Goal: Transaction & Acquisition: Purchase product/service

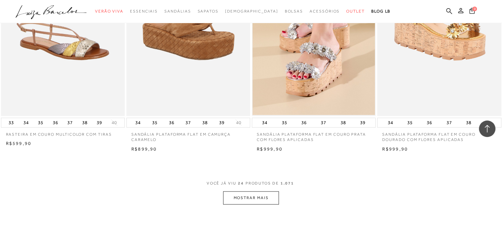
scroll to position [1320, 0]
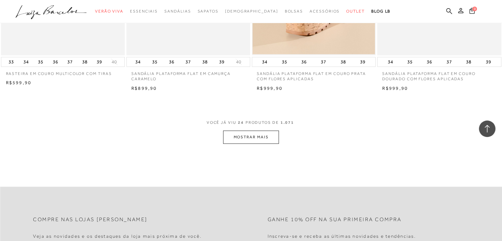
click at [260, 139] on button "MOSTRAR MAIS" at bounding box center [250, 137] width 55 height 13
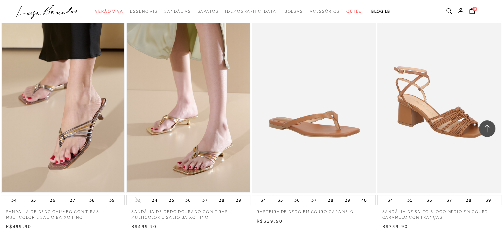
scroll to position [2739, 0]
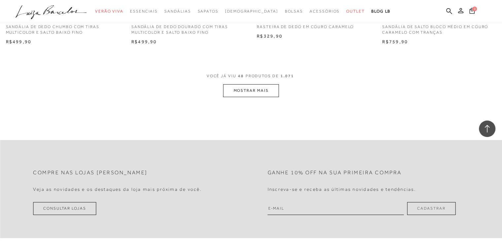
click at [274, 91] on button "MOSTRAR MAIS" at bounding box center [250, 90] width 55 height 13
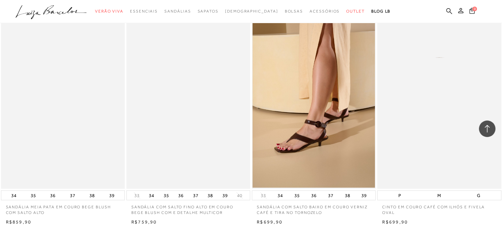
scroll to position [4059, 0]
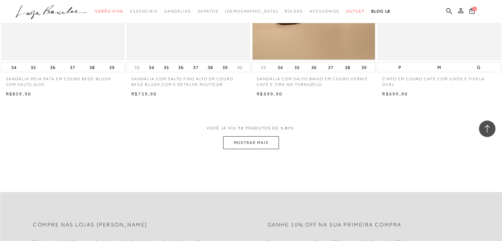
click at [223, 146] on button "MOSTRAR MAIS" at bounding box center [250, 142] width 55 height 13
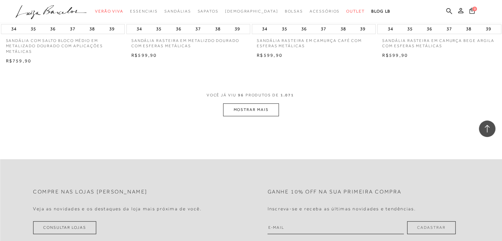
scroll to position [5478, 0]
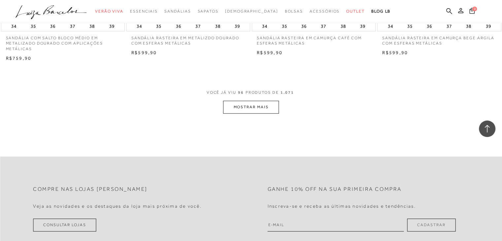
click at [251, 108] on button "MOSTRAR MAIS" at bounding box center [250, 107] width 55 height 13
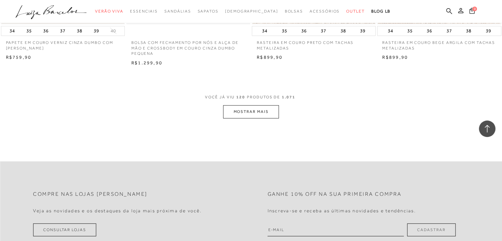
scroll to position [6864, 0]
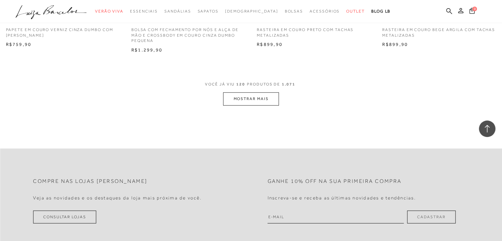
click at [251, 99] on button "MOSTRAR MAIS" at bounding box center [250, 98] width 55 height 13
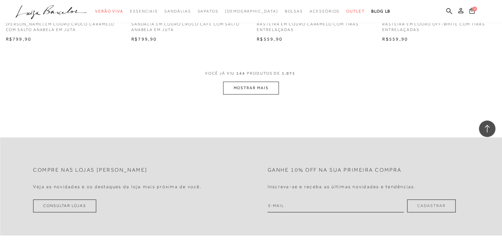
scroll to position [8250, 0]
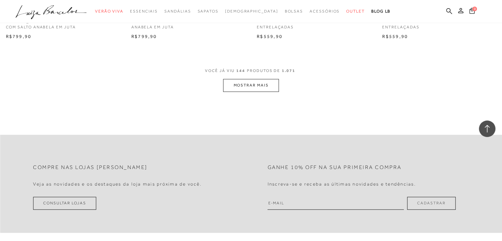
click at [268, 89] on button "MOSTRAR MAIS" at bounding box center [250, 85] width 55 height 13
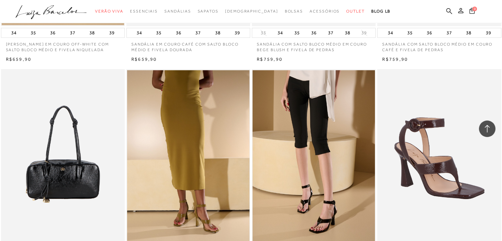
scroll to position [8547, 0]
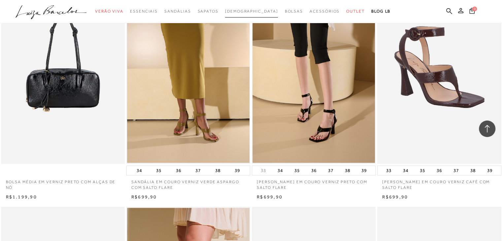
click at [250, 12] on span "[DEMOGRAPHIC_DATA]" at bounding box center [251, 11] width 53 height 5
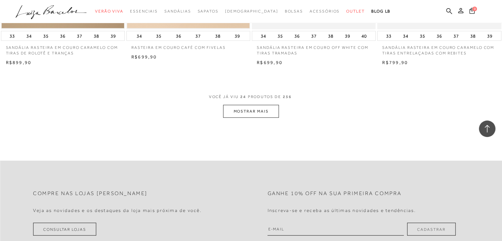
scroll to position [1353, 0]
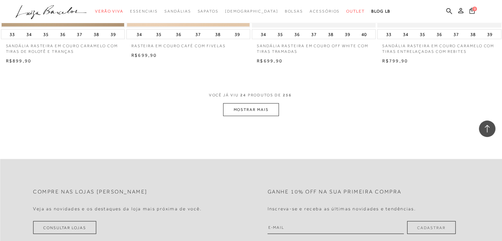
click at [251, 106] on button "MOSTRAR MAIS" at bounding box center [250, 109] width 55 height 13
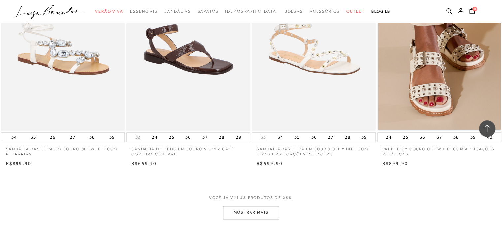
scroll to position [2640, 0]
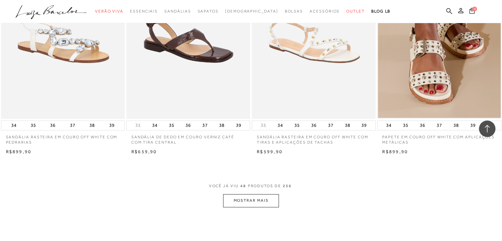
click at [253, 198] on button "MOSTRAR MAIS" at bounding box center [250, 200] width 55 height 13
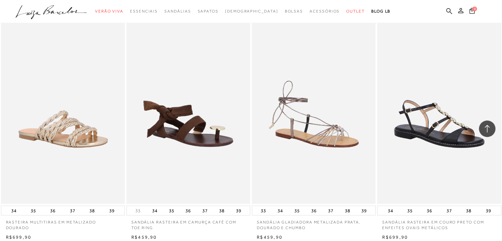
scroll to position [3993, 0]
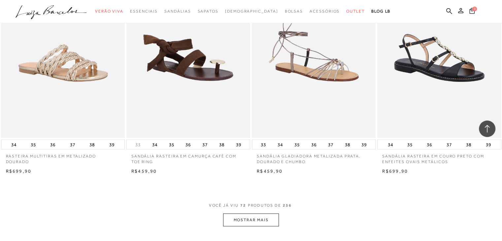
click at [246, 223] on button "MOSTRAR MAIS" at bounding box center [250, 220] width 55 height 13
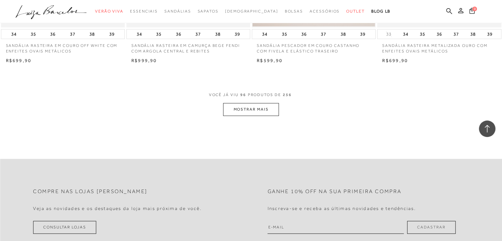
scroll to position [5478, 0]
click at [253, 104] on button "MOSTRAR MAIS" at bounding box center [250, 107] width 55 height 13
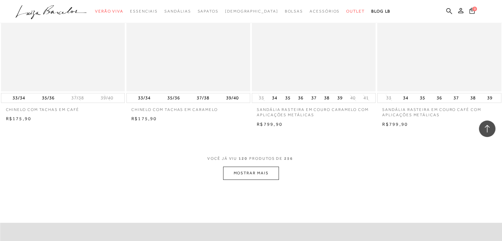
scroll to position [6864, 0]
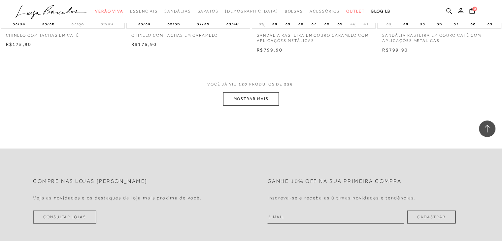
click at [256, 99] on button "MOSTRAR MAIS" at bounding box center [250, 98] width 55 height 13
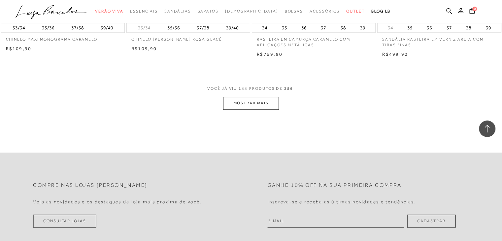
scroll to position [8118, 0]
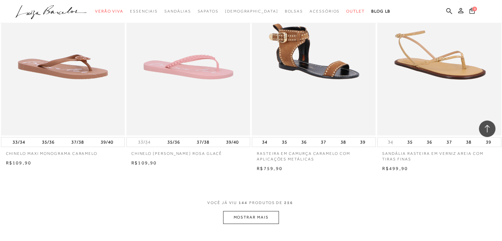
click at [266, 216] on button "MOSTRAR MAIS" at bounding box center [250, 217] width 55 height 13
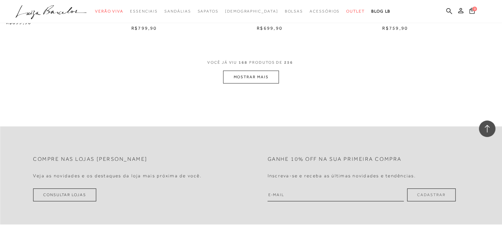
scroll to position [9504, 0]
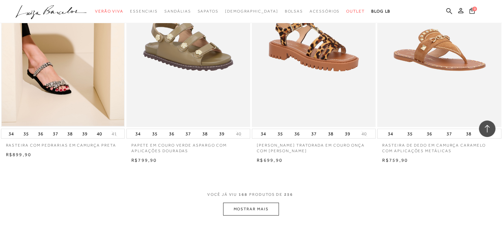
click at [232, 203] on button "MOSTRAR MAIS" at bounding box center [250, 209] width 55 height 13
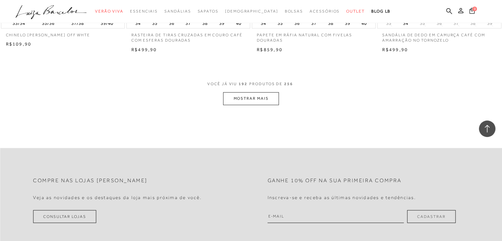
scroll to position [10989, 0]
click at [255, 91] on button "MOSTRAR MAIS" at bounding box center [250, 96] width 55 height 13
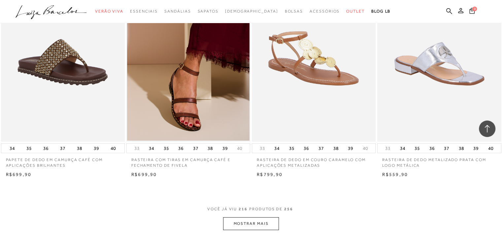
scroll to position [12408, 0]
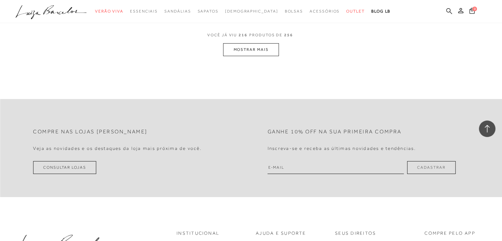
click at [447, 11] on icon at bounding box center [449, 11] width 6 height 6
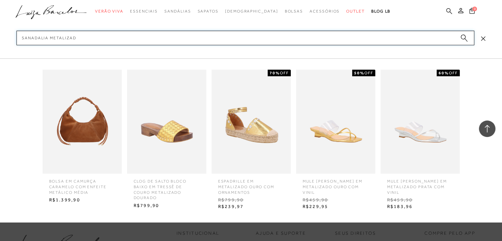
type input "sanadalia metalizada"
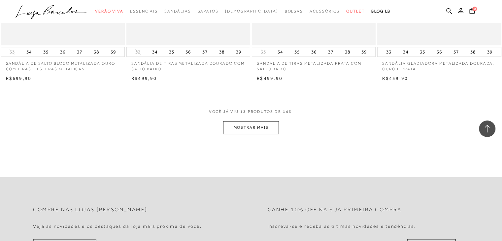
scroll to position [726, 0]
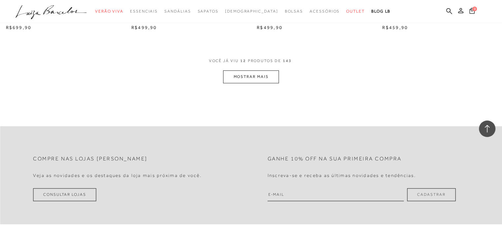
click at [267, 71] on button "MOSTRAR MAIS" at bounding box center [250, 76] width 55 height 13
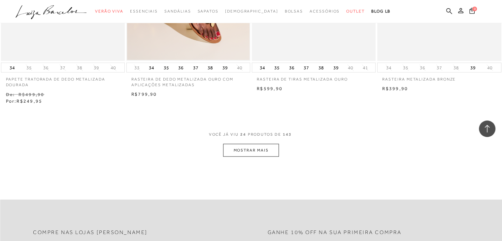
scroll to position [1419, 0]
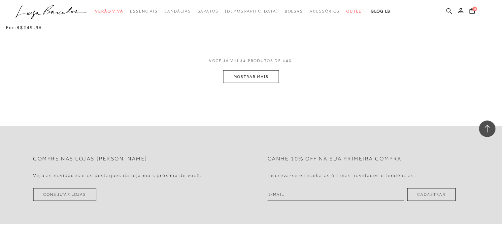
click at [260, 80] on button "MOSTRAR MAIS" at bounding box center [250, 76] width 55 height 13
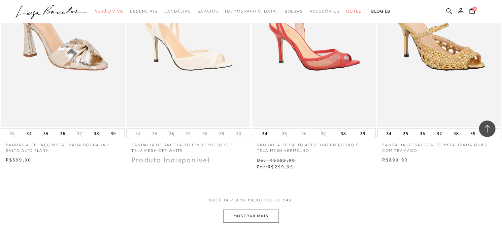
scroll to position [2013, 0]
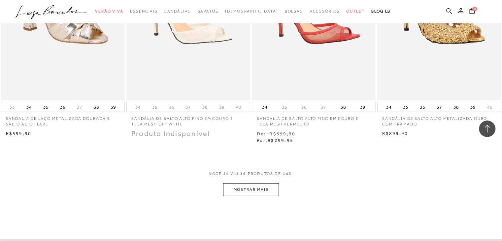
click at [265, 188] on button "MOSTRAR MAIS" at bounding box center [250, 189] width 55 height 13
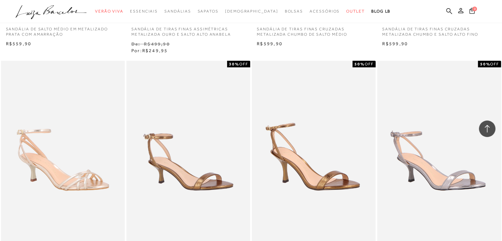
scroll to position [2772, 0]
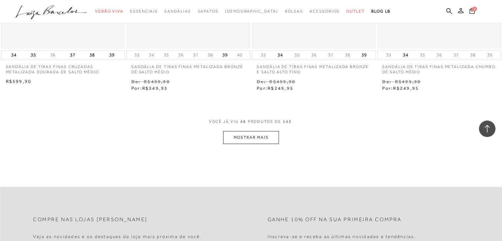
click at [256, 139] on button "MOSTRAR MAIS" at bounding box center [250, 137] width 55 height 13
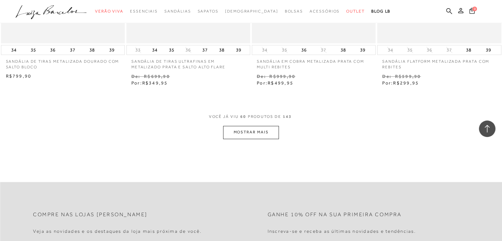
scroll to position [3531, 0]
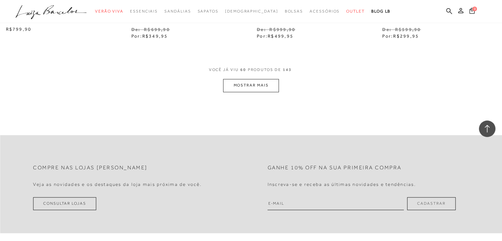
click at [267, 80] on button "MOSTRAR MAIS" at bounding box center [250, 85] width 55 height 13
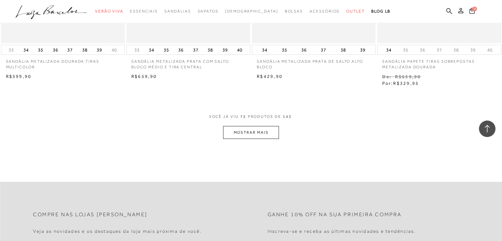
scroll to position [4191, 0]
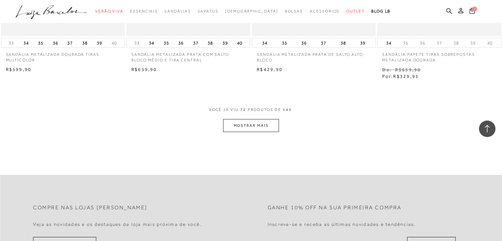
click at [265, 124] on button "MOSTRAR MAIS" at bounding box center [250, 125] width 55 height 13
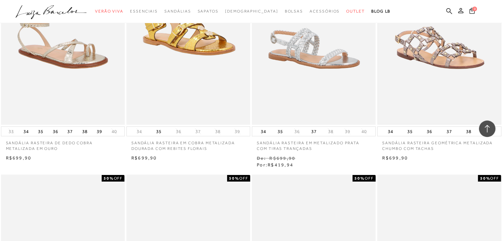
scroll to position [4686, 0]
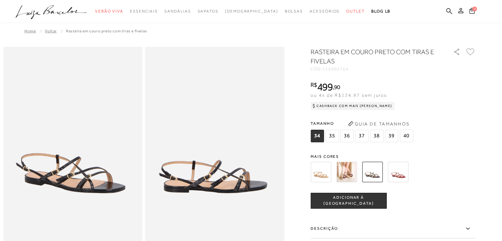
click at [319, 172] on img at bounding box center [321, 172] width 20 height 20
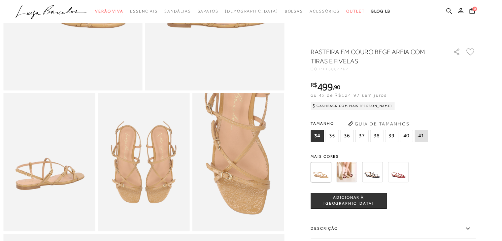
click at [402, 173] on img at bounding box center [398, 172] width 20 height 20
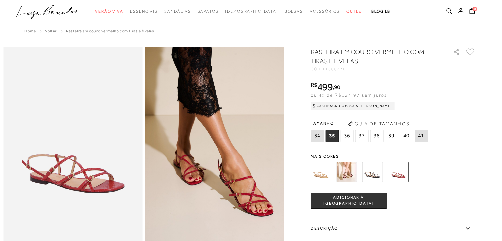
click at [324, 174] on img at bounding box center [321, 172] width 20 height 20
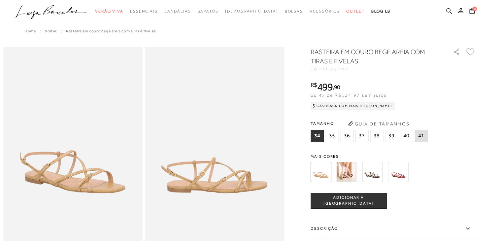
scroll to position [33, 0]
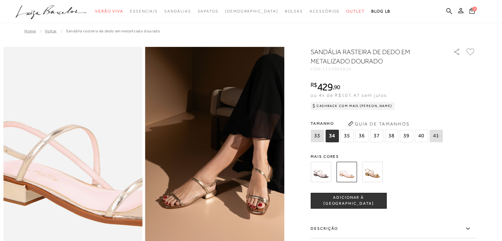
click at [56, 161] on img at bounding box center [88, 143] width 278 height 417
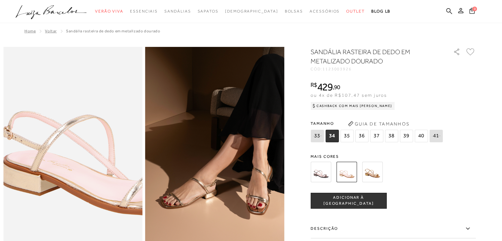
click at [41, 171] on img at bounding box center [103, 133] width 278 height 417
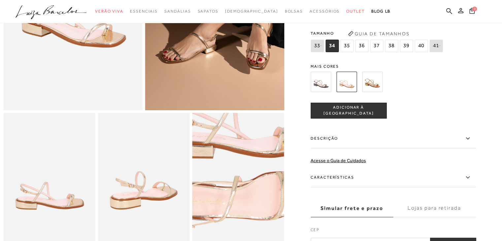
scroll to position [99, 0]
